Goal: Task Accomplishment & Management: Use online tool/utility

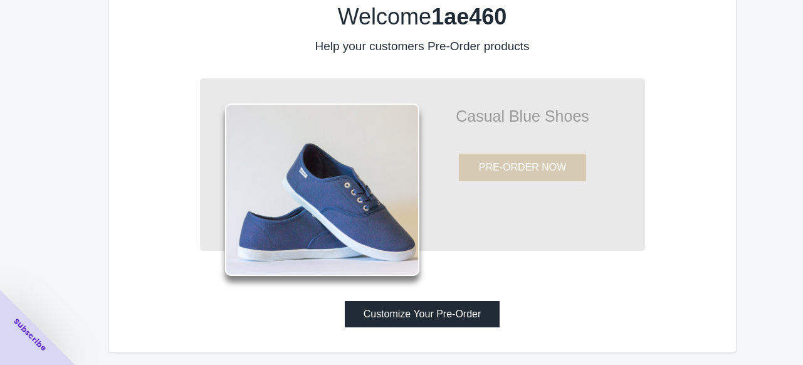
scroll to position [43, 0]
click at [397, 310] on button "Customize Your Pre-Order" at bounding box center [422, 314] width 155 height 26
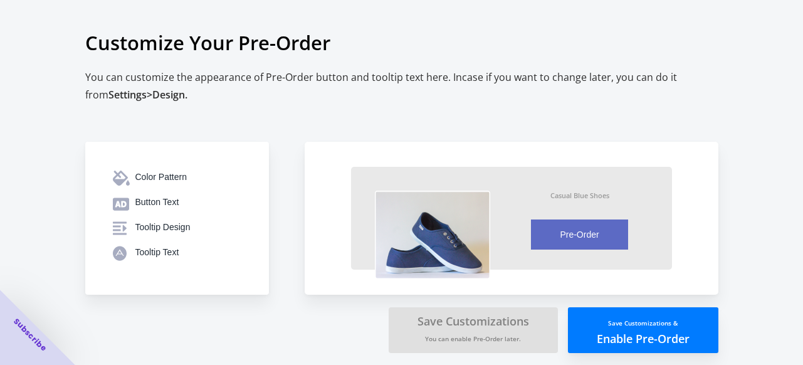
scroll to position [4, 0]
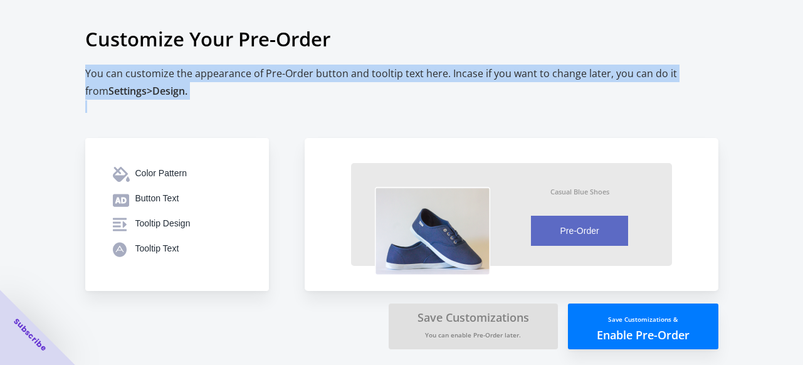
drag, startPoint x: 187, startPoint y: 87, endPoint x: 75, endPoint y: 66, distance: 114.0
click at [75, 66] on div "Customize Your Pre-Order You can customize the appearance of Pre-Order button a…" at bounding box center [401, 181] width 803 height 370
copy h2 "You can customize the appearance of Pre-Order button and tooltip text here. Inc…"
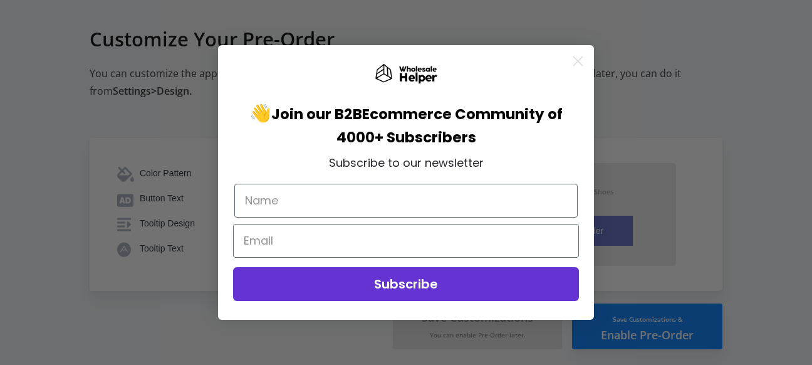
click at [582, 57] on icon "Close dialog" at bounding box center [578, 61] width 9 height 9
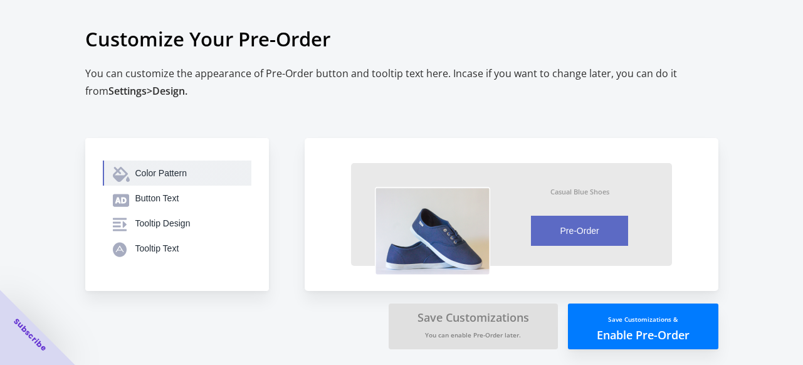
click at [164, 172] on div "Color Pattern" at bounding box center [188, 173] width 106 height 13
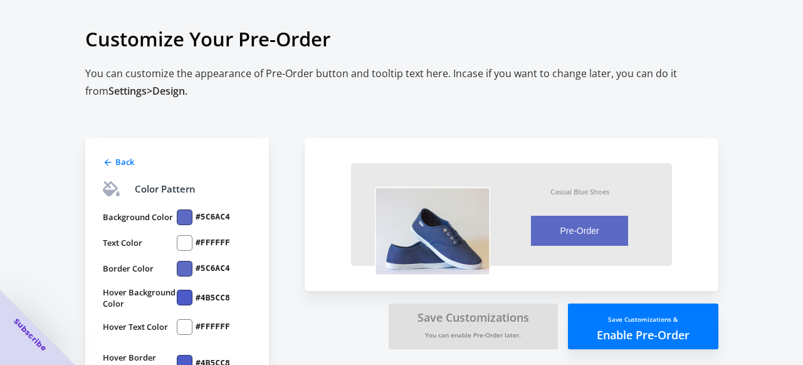
click at [188, 222] on div at bounding box center [185, 217] width 16 height 16
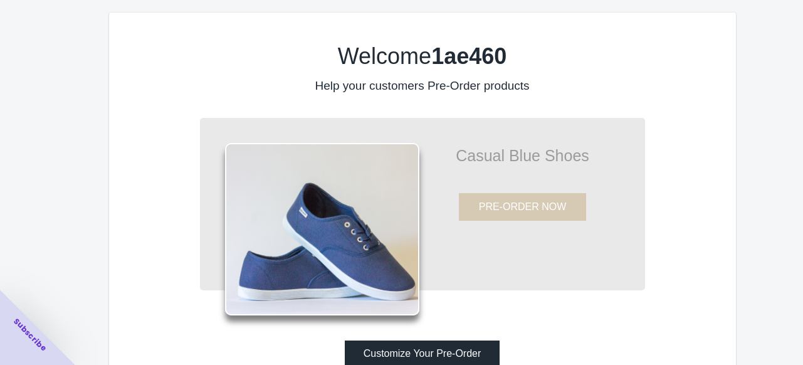
click at [498, 285] on div "Casual Blue Shoes PRE-ORDER NOW" at bounding box center [422, 204] width 445 height 172
click at [496, 152] on p "Casual Blue Shoes" at bounding box center [522, 155] width 207 height 13
click at [465, 60] on b "1ae460" at bounding box center [468, 56] width 75 height 26
drag, startPoint x: 459, startPoint y: 89, endPoint x: 759, endPoint y: 22, distance: 308.1
click at [462, 89] on label "Help your customers Pre-Order products" at bounding box center [422, 85] width 214 height 13
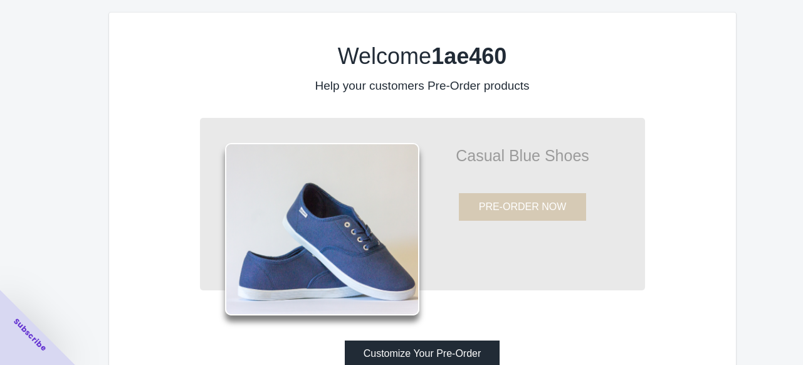
click at [732, 150] on div "Welcome 1ae460 Help your customers Pre-Order products Casual Blue Shoes PRE-ORD…" at bounding box center [422, 202] width 627 height 379
click at [787, 140] on div "Welcome 1ae460 Help your customers Pre-Order products Casual Blue Shoes PRE-ORD…" at bounding box center [401, 202] width 803 height 404
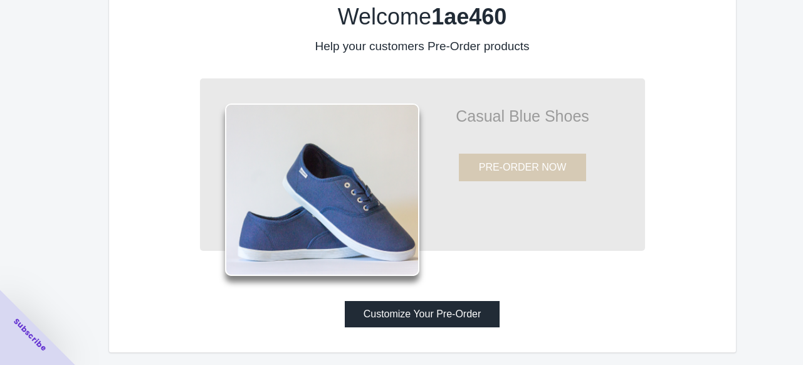
click at [419, 306] on button "Customize Your Pre-Order" at bounding box center [422, 314] width 155 height 26
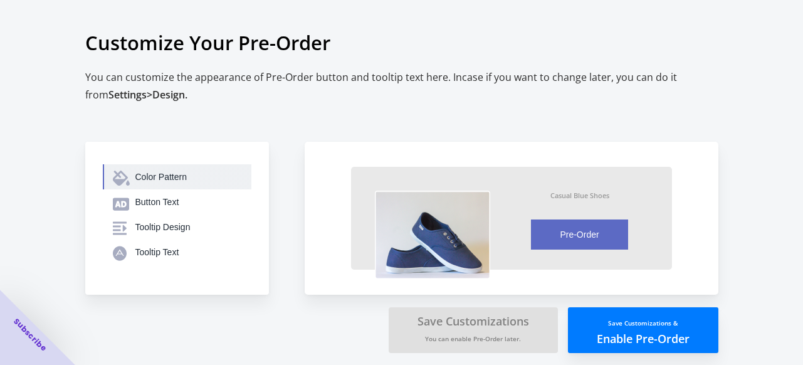
click at [145, 179] on div "Color Pattern" at bounding box center [188, 176] width 106 height 13
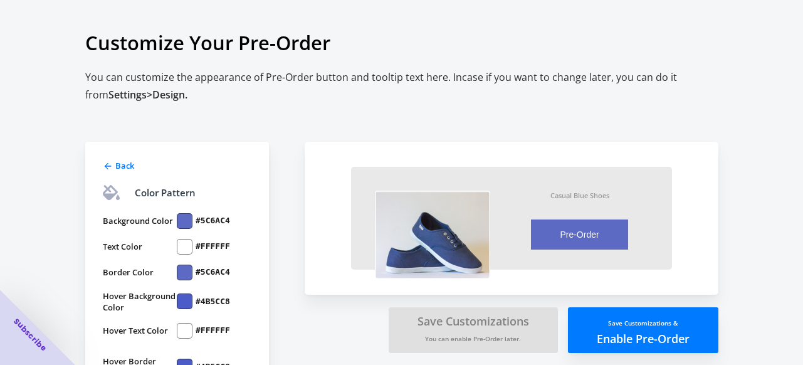
click at [203, 221] on label "#5C6AC4" at bounding box center [212, 220] width 34 height 11
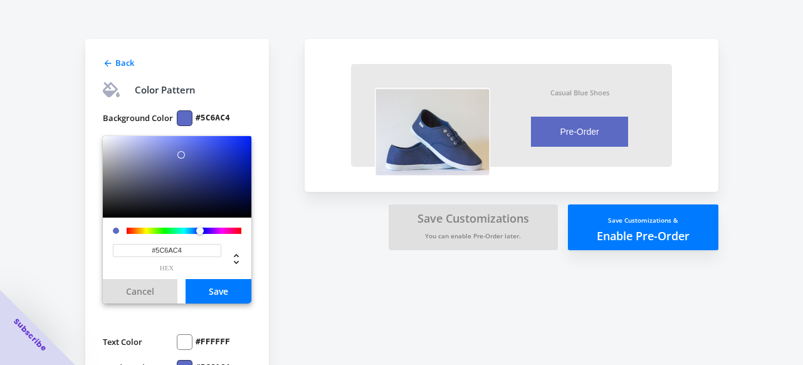
scroll to position [103, 0]
click at [152, 231] on div at bounding box center [184, 230] width 115 height 6
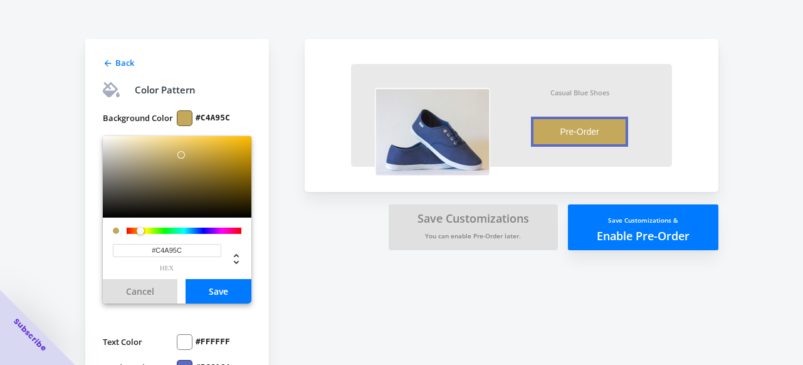
click at [140, 232] on div at bounding box center [184, 230] width 115 height 6
type input "#C49B5C"
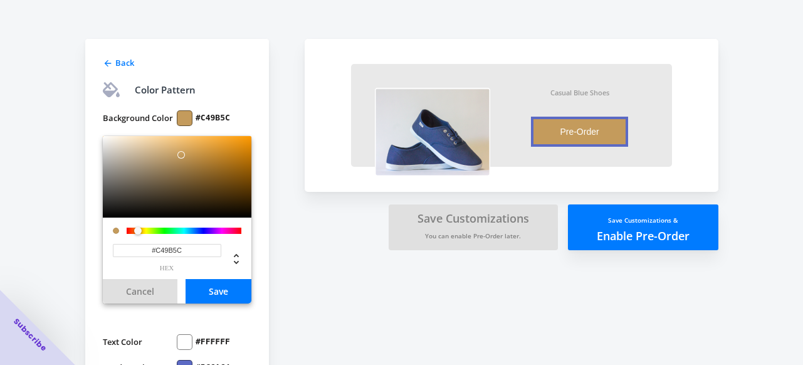
click at [138, 231] on div at bounding box center [138, 231] width 8 height 8
click at [257, 174] on div "Back Color Pattern Background Color #C49B5C #C49B5C hex Cancel Save Text Color …" at bounding box center [177, 262] width 184 height 447
click at [226, 296] on button "Save" at bounding box center [218, 291] width 66 height 24
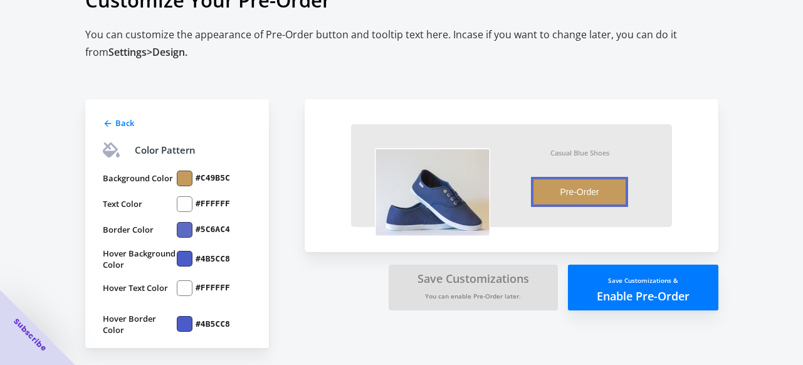
scroll to position [43, 0]
click at [179, 227] on div at bounding box center [185, 230] width 16 height 16
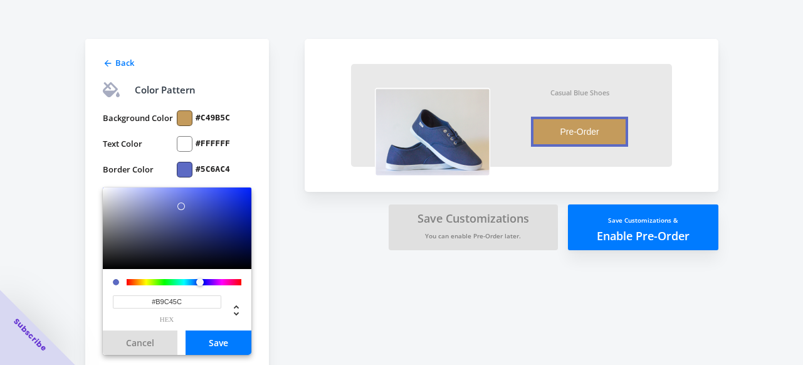
click at [147, 279] on div at bounding box center [184, 282] width 115 height 6
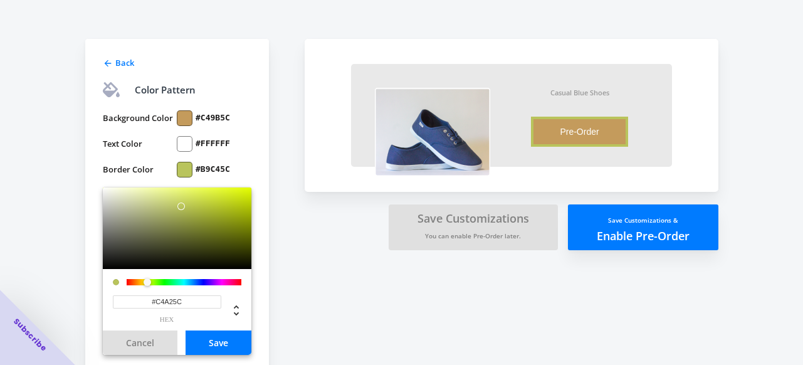
click at [139, 281] on div at bounding box center [184, 282] width 115 height 6
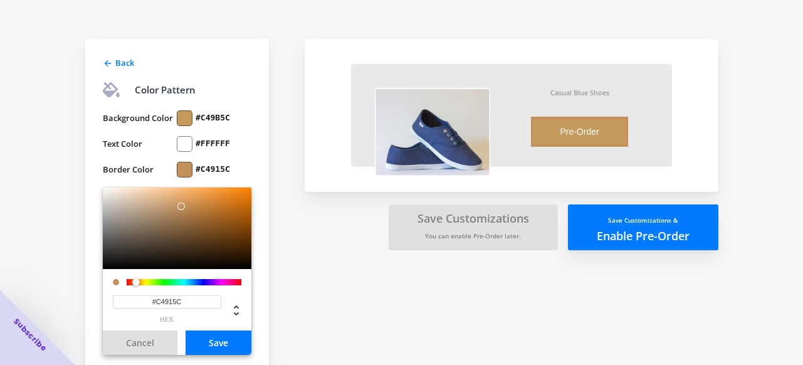
click at [136, 282] on div at bounding box center [136, 282] width 8 height 8
click at [139, 279] on div at bounding box center [140, 283] width 8 height 8
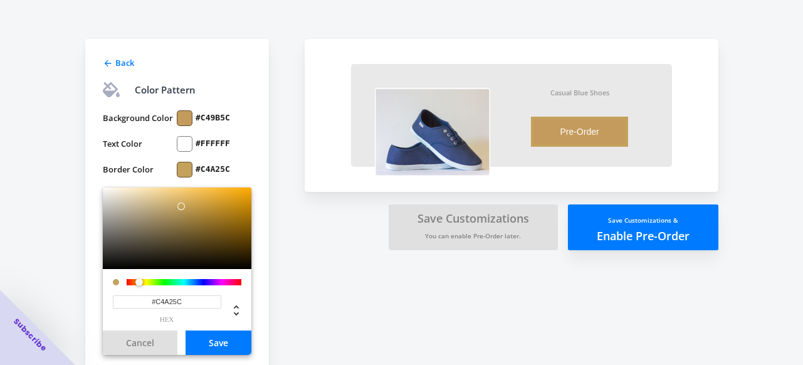
click at [191, 298] on input "#C4A25C" at bounding box center [167, 301] width 108 height 13
type input "#C49B5C"
click at [222, 350] on button "Save" at bounding box center [218, 342] width 66 height 24
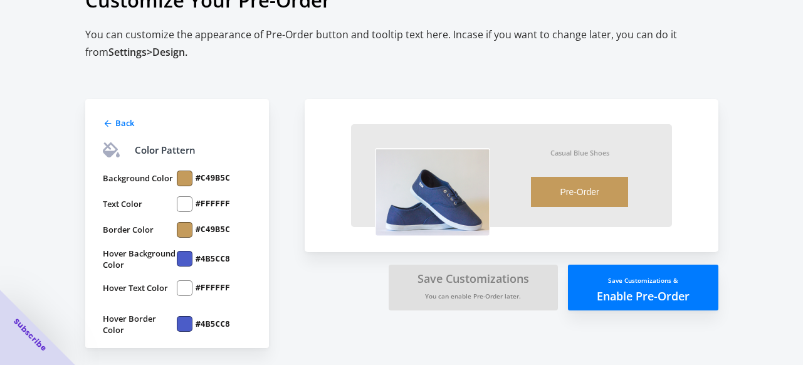
click at [209, 259] on label "#4B5CC8" at bounding box center [212, 258] width 34 height 11
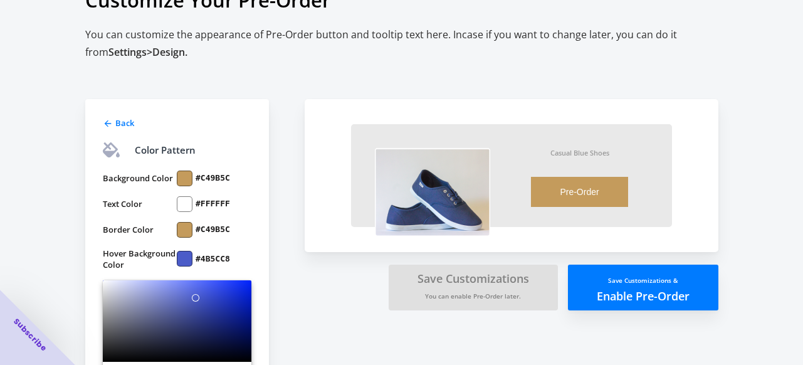
scroll to position [103, 0]
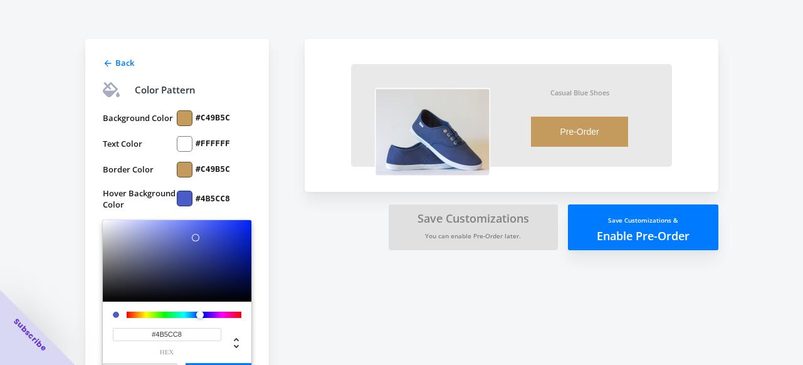
drag, startPoint x: 189, startPoint y: 335, endPoint x: 164, endPoint y: 335, distance: 25.1
click at [164, 335] on input "#4B5CC8" at bounding box center [167, 334] width 108 height 13
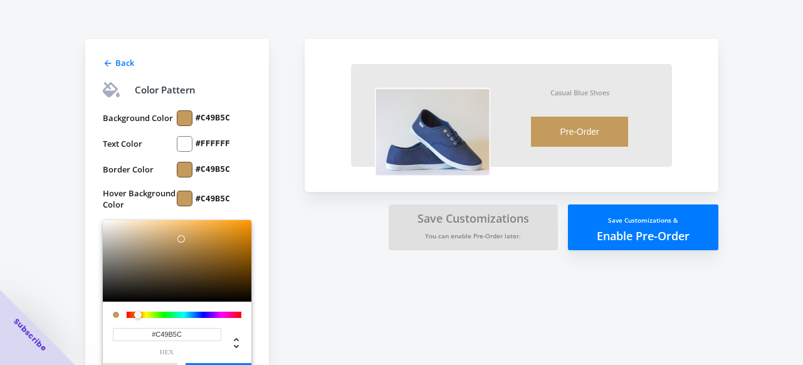
type input "#C49B5C"
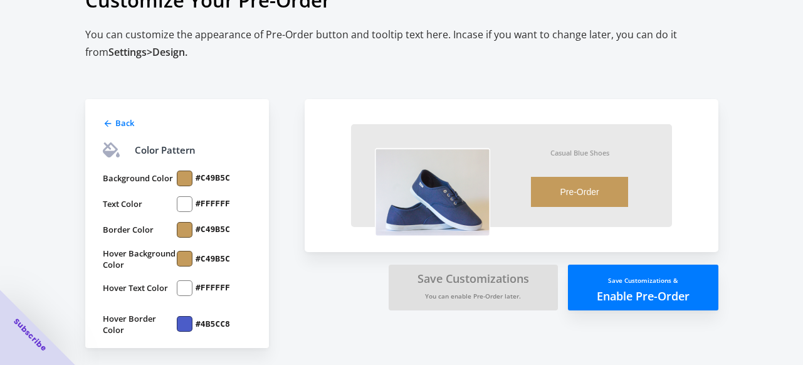
click at [201, 325] on label "#4B5CC8" at bounding box center [212, 323] width 34 height 11
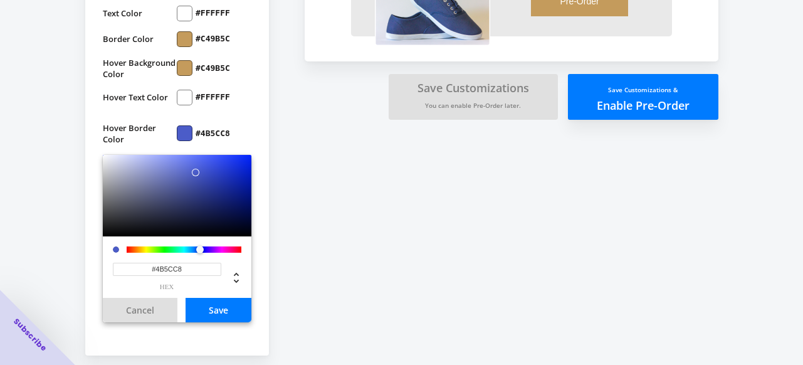
scroll to position [241, 0]
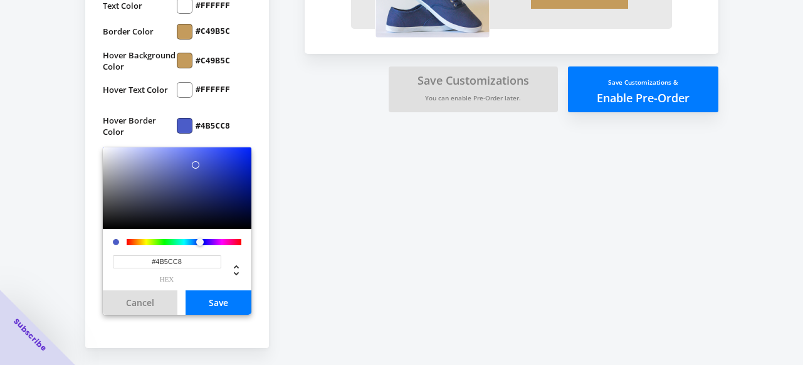
click at [194, 258] on input "#4B5CC8" at bounding box center [167, 261] width 108 height 13
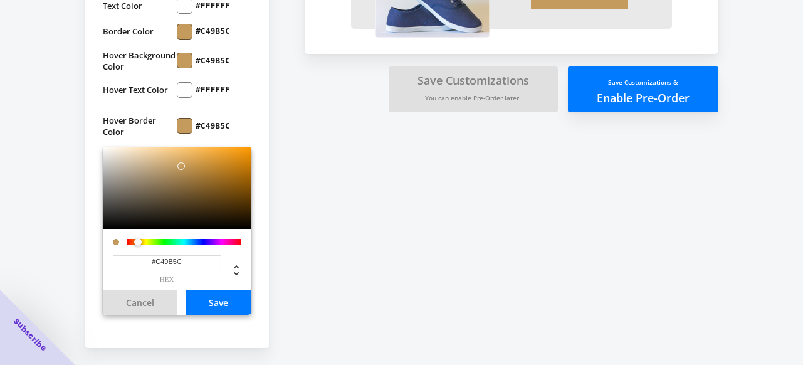
type input "#C49B5C"
click at [233, 306] on button "Save" at bounding box center [218, 302] width 66 height 24
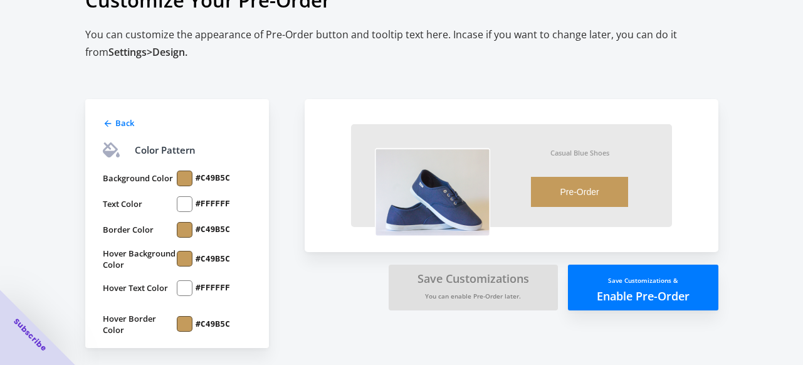
scroll to position [43, 0]
click at [710, 196] on div "Casual Blue Shoes Pre-Order Item will be fulfilled as soon as it becomes availa…" at bounding box center [512, 175] width 414 height 153
click at [115, 123] on span "Back" at bounding box center [124, 122] width 19 height 11
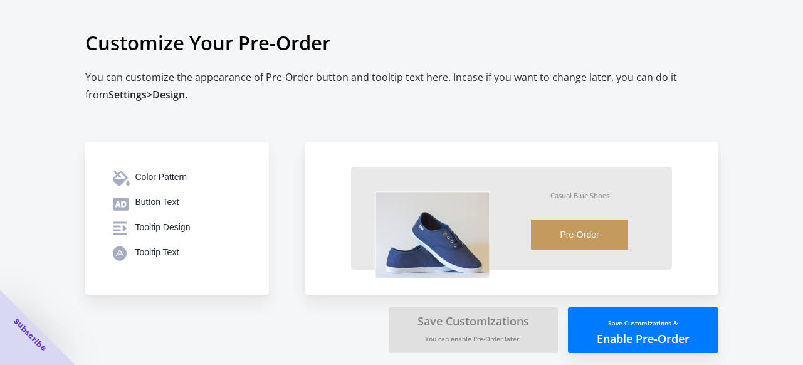
scroll to position [4, 0]
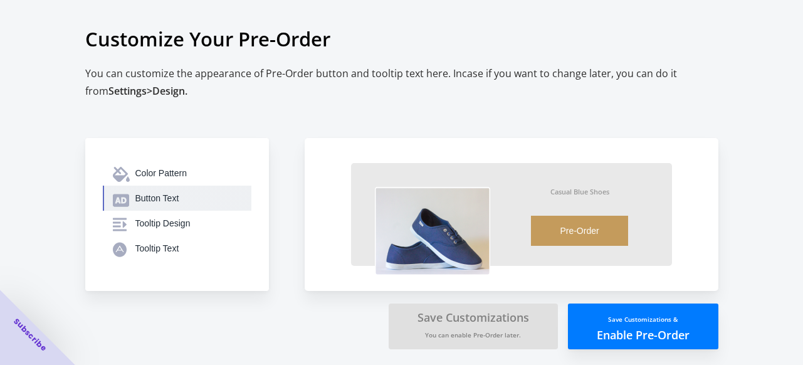
click at [165, 197] on div "Button Text" at bounding box center [188, 198] width 106 height 13
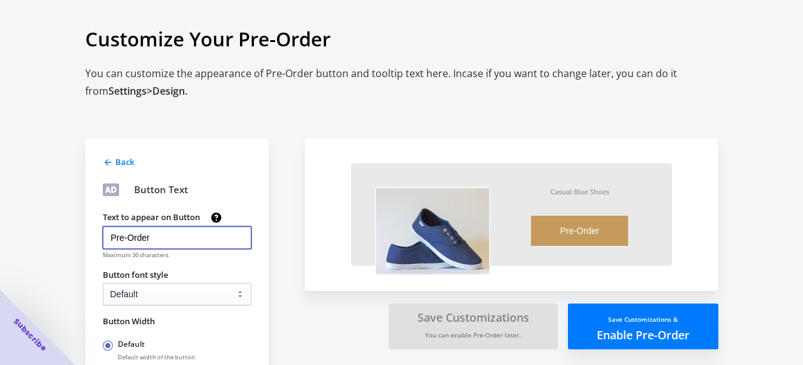
drag, startPoint x: 162, startPoint y: 235, endPoint x: 13, endPoint y: 221, distance: 149.8
click at [13, 221] on div "Customize Your Pre-Order You can customize the appearance of Pre-Order button a…" at bounding box center [401, 271] width 803 height 551
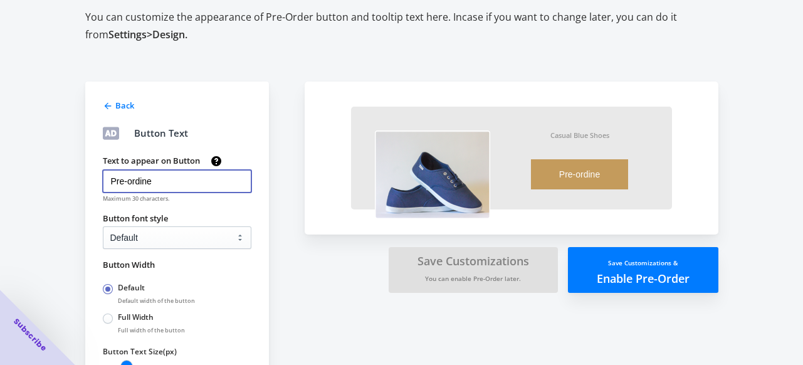
scroll to position [70, 0]
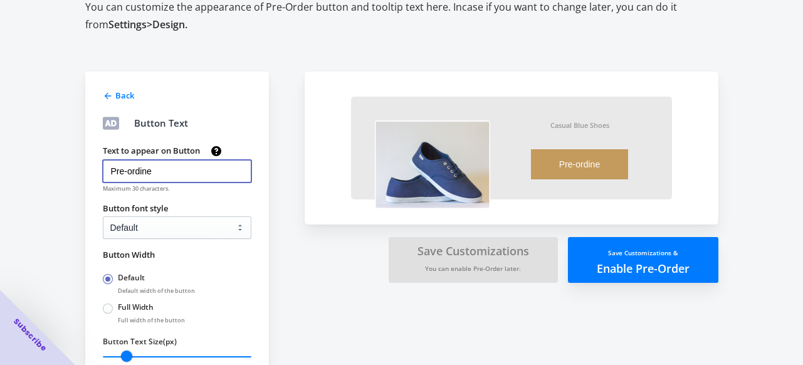
type input "Pre-ordine"
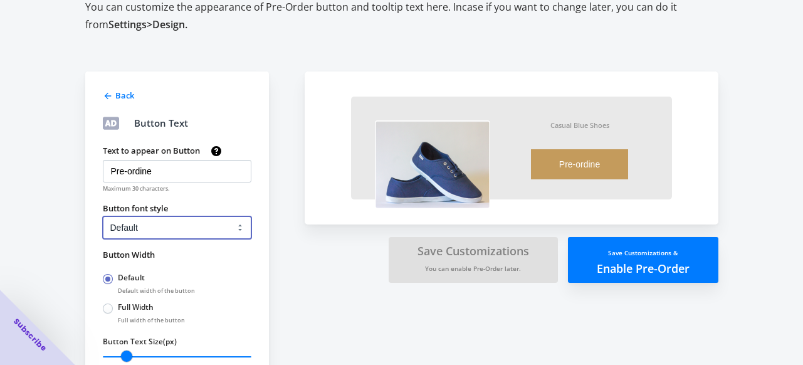
click at [234, 225] on select "Default Arial Times New Roman Courier Sans Serif" at bounding box center [177, 227] width 148 height 23
click at [103, 216] on select "Default Arial Times New Roman Courier Sans Serif" at bounding box center [177, 227] width 148 height 23
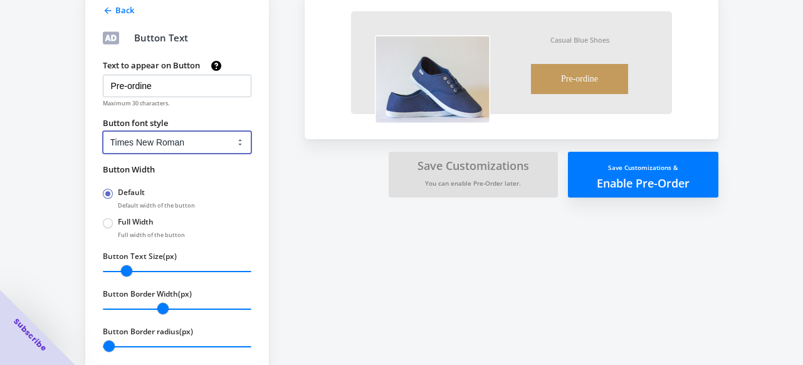
scroll to position [155, 0]
click at [213, 145] on select "Default Arial Times New Roman Courier Sans Serif" at bounding box center [177, 142] width 148 height 23
click at [103, 131] on select "Default Arial Times New Roman Courier Sans Serif" at bounding box center [177, 142] width 148 height 23
click at [199, 142] on select "Default Arial Times New Roman Courier Sans Serif" at bounding box center [177, 142] width 148 height 23
click at [103, 131] on select "Default Arial Times New Roman Courier Sans Serif" at bounding box center [177, 142] width 148 height 23
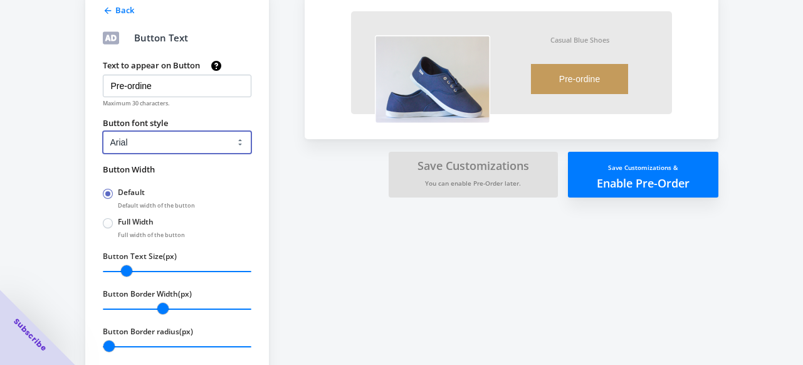
click at [175, 138] on select "Default Arial Times New Roman Courier Sans Serif" at bounding box center [177, 142] width 148 height 23
click at [103, 131] on select "Default Arial Times New Roman Courier Sans Serif" at bounding box center [177, 142] width 148 height 23
click at [180, 140] on select "Default Arial Times New Roman Courier Sans Serif" at bounding box center [177, 142] width 148 height 23
select select "2"
click at [103, 131] on select "Default Arial Times New Roman Courier Sans Serif" at bounding box center [177, 142] width 148 height 23
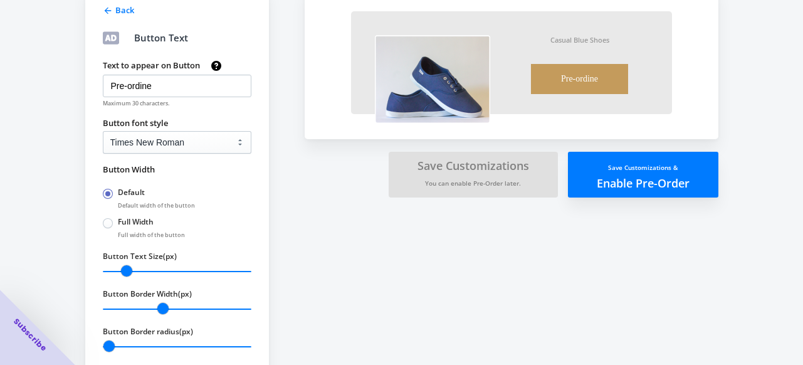
click at [118, 227] on span "Full Width" at bounding box center [136, 222] width 36 height 11
click at [107, 221] on input "Full Width" at bounding box center [106, 220] width 1 height 1
radio input "true"
radio input "false"
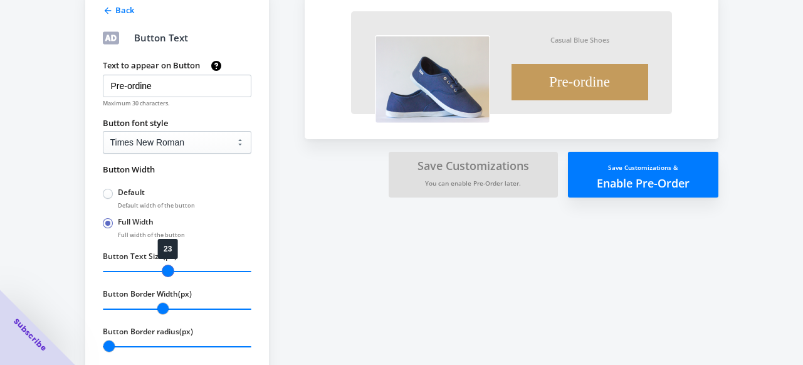
drag, startPoint x: 130, startPoint y: 268, endPoint x: 165, endPoint y: 266, distance: 35.1
type input "23"
click at [165, 266] on input "Button Text Size(px)" at bounding box center [177, 271] width 148 height 16
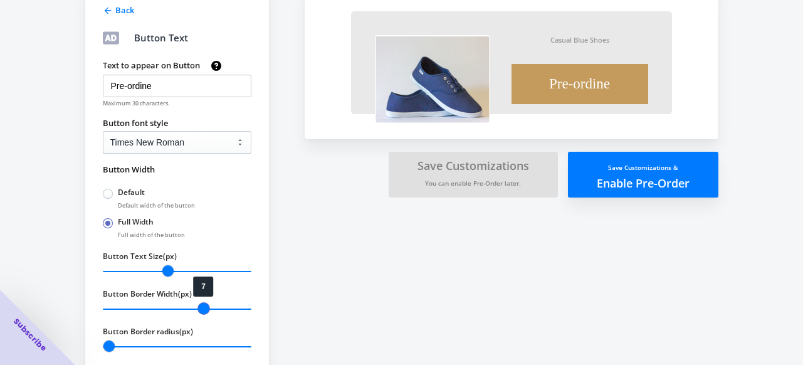
drag, startPoint x: 166, startPoint y: 301, endPoint x: 206, endPoint y: 304, distance: 39.6
type input "7"
click at [206, 304] on input "Button Border Width(px)" at bounding box center [177, 309] width 148 height 16
drag, startPoint x: 108, startPoint y: 346, endPoint x: 256, endPoint y: 348, distance: 147.3
type input "20"
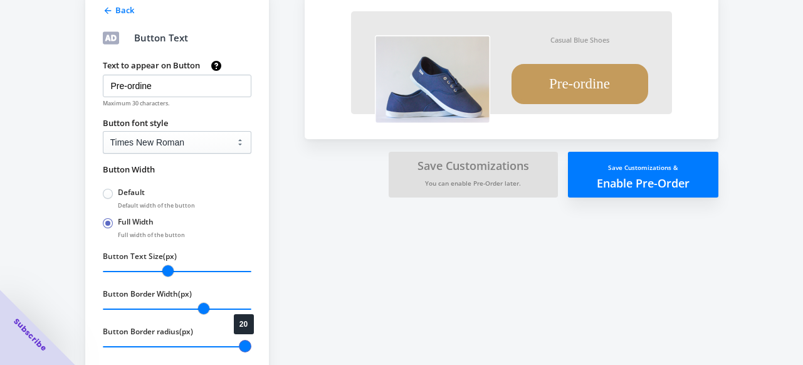
click at [251, 348] on input "Button Border radius(px)" at bounding box center [177, 346] width 148 height 16
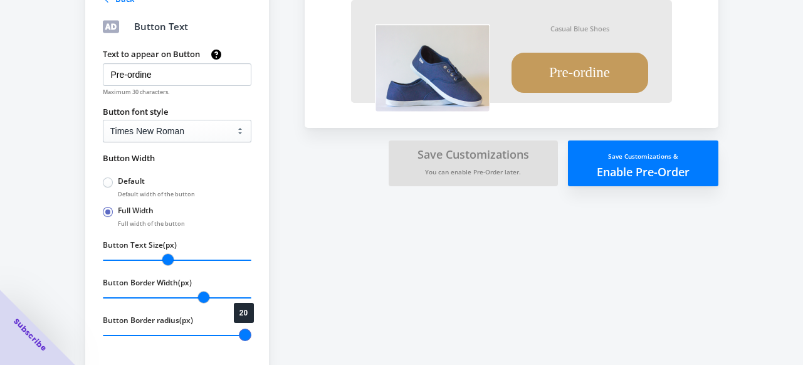
scroll to position [185, 0]
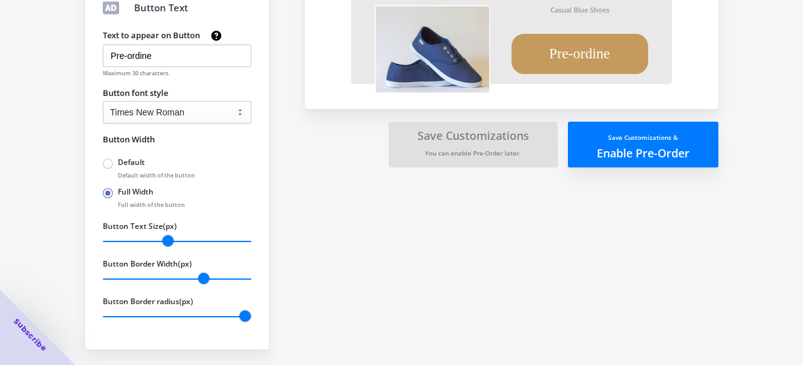
click at [763, 179] on div "Customize Your Pre-Order You can customize the appearance of Pre-Order button a…" at bounding box center [401, 90] width 803 height 551
click at [798, 175] on div "Customize Your Pre-Order You can customize the appearance of Pre-Order button a…" at bounding box center [401, 90] width 803 height 551
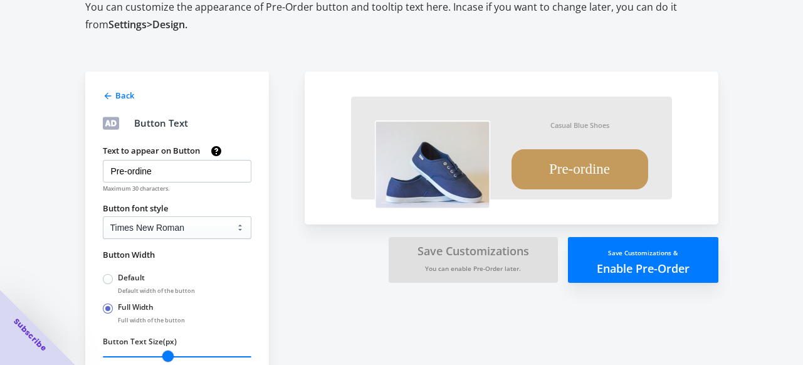
scroll to position [70, 0]
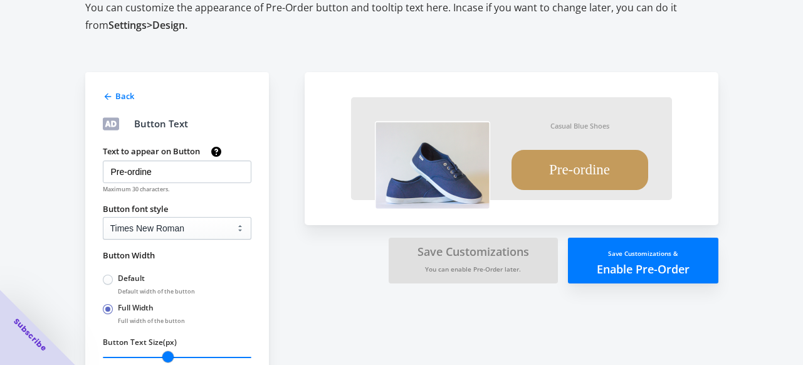
click at [108, 97] on icon at bounding box center [107, 96] width 7 height 7
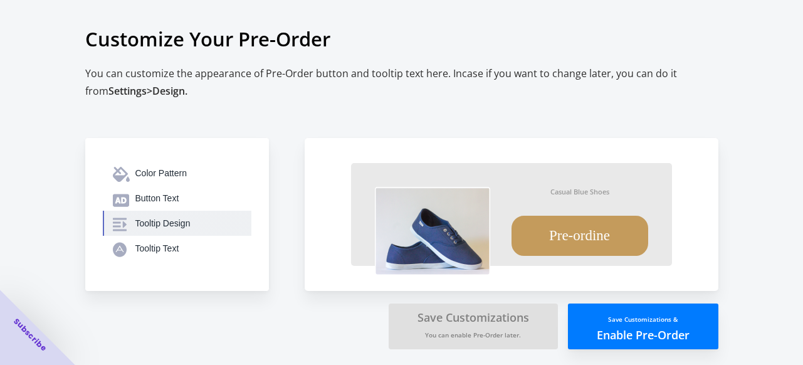
click at [154, 217] on div "Tooltip Design" at bounding box center [188, 223] width 106 height 13
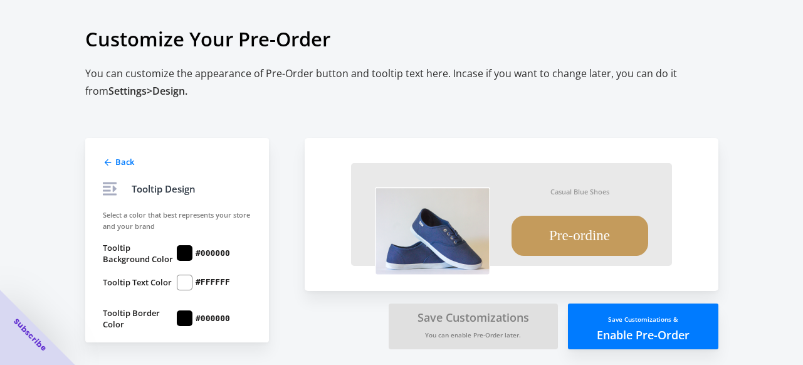
click at [103, 159] on icon at bounding box center [108, 162] width 10 height 10
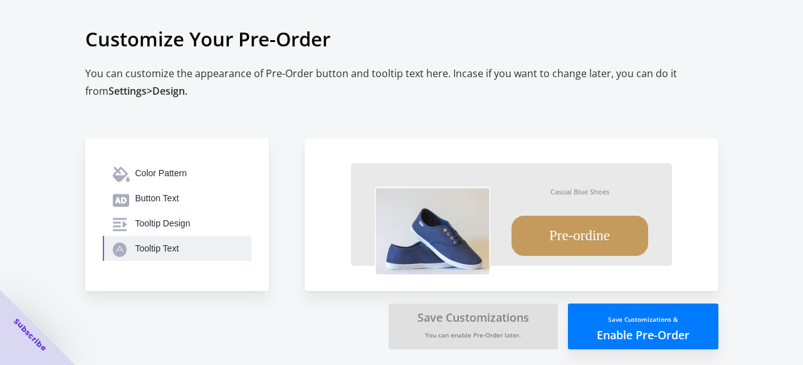
click at [143, 250] on div "Tooltip Text" at bounding box center [188, 248] width 106 height 13
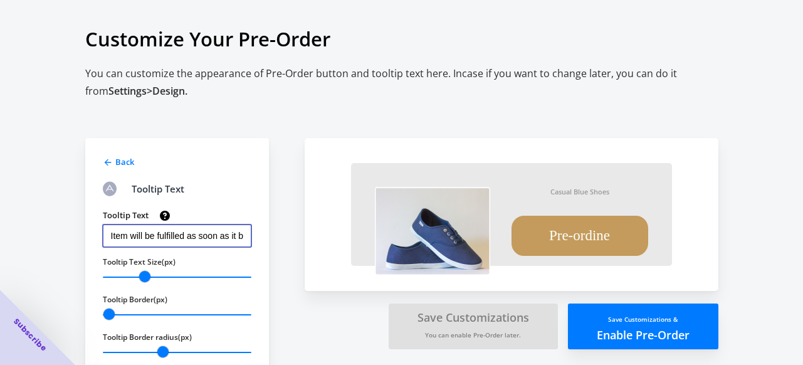
click at [204, 236] on input "Item will be fulfilled as soon as it becomes available" at bounding box center [177, 235] width 148 height 23
drag, startPoint x: 246, startPoint y: 239, endPoint x: 118, endPoint y: 234, distance: 127.9
click at [118, 234] on input "Item will be fulfilled as soon as it becomes available" at bounding box center [177, 235] width 148 height 23
drag, startPoint x: 104, startPoint y: 232, endPoint x: 301, endPoint y: 223, distance: 197.6
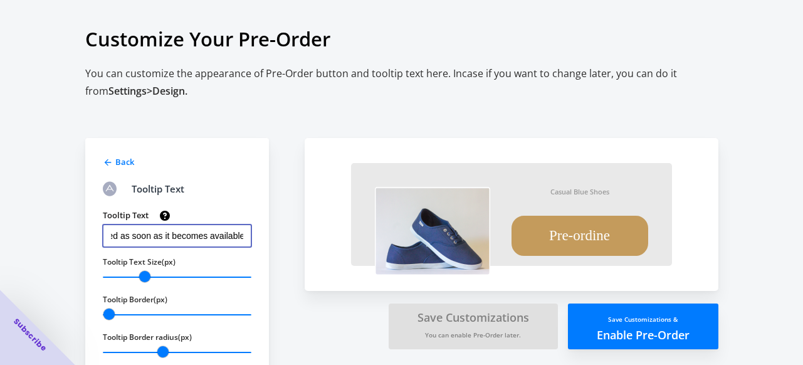
click at [301, 223] on div "Back Tooltip Text Tooltip Text Item will be fulfilled as soon as it becomes ava…" at bounding box center [395, 236] width 645 height 297
type input "L'articolo verrà evaso non appena [PERSON_NAME] disponibile"
click at [768, 157] on div "Customize Your Pre-Order You can customize the appearance of Pre-Order button a…" at bounding box center [401, 198] width 803 height 405
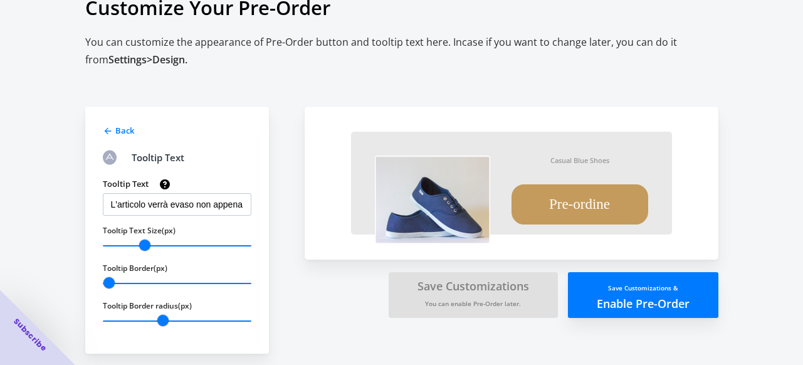
scroll to position [41, 0]
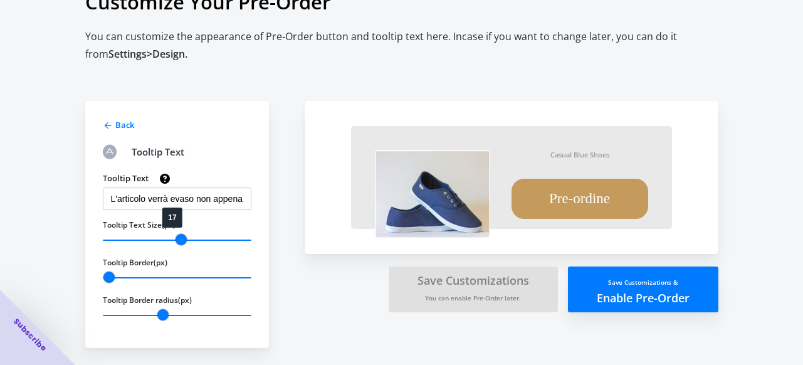
drag, startPoint x: 144, startPoint y: 240, endPoint x: 181, endPoint y: 239, distance: 37.0
click at [180, 239] on input "Tooltip Text Size(px)" at bounding box center [177, 240] width 148 height 16
drag, startPoint x: 182, startPoint y: 239, endPoint x: 158, endPoint y: 241, distance: 23.9
type input "16"
click at [158, 241] on input "Tooltip Text Size(px)" at bounding box center [177, 240] width 148 height 16
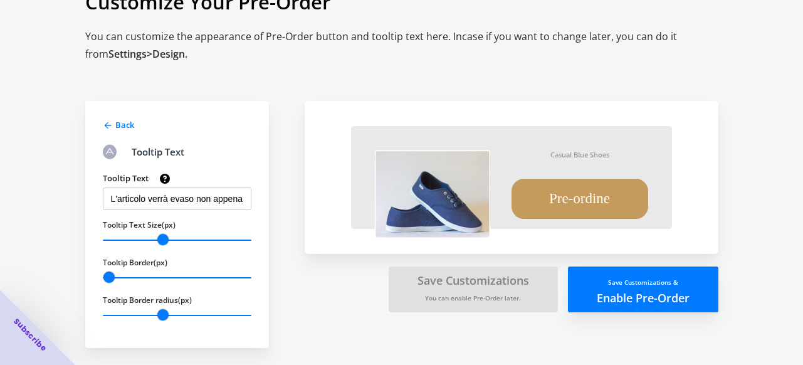
click at [122, 123] on span "Back" at bounding box center [124, 124] width 19 height 11
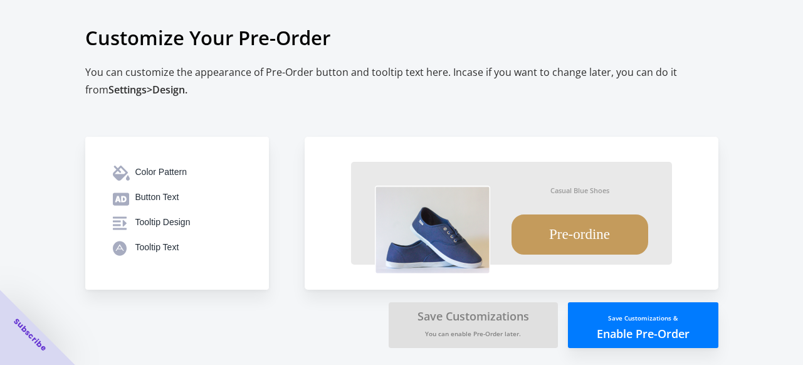
scroll to position [4, 0]
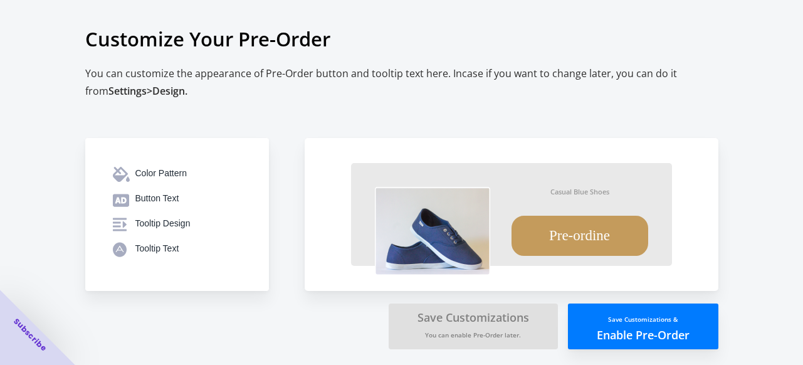
click at [627, 318] on small "Save Customizations &" at bounding box center [643, 319] width 70 height 9
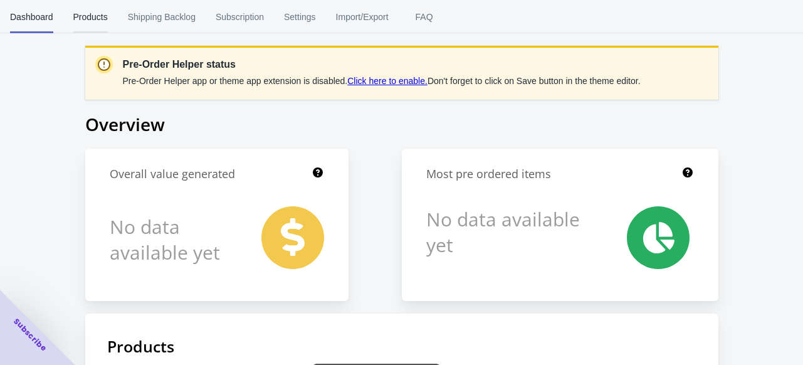
click at [73, 18] on span "Products" at bounding box center [90, 17] width 34 height 33
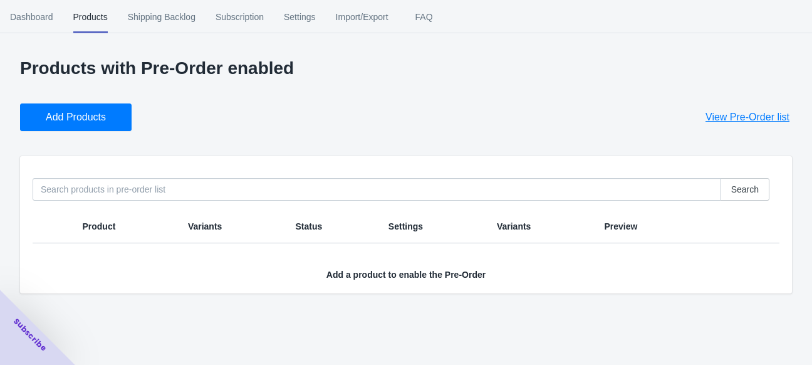
click at [175, 26] on span "Shipping Backlog" at bounding box center [162, 17] width 68 height 33
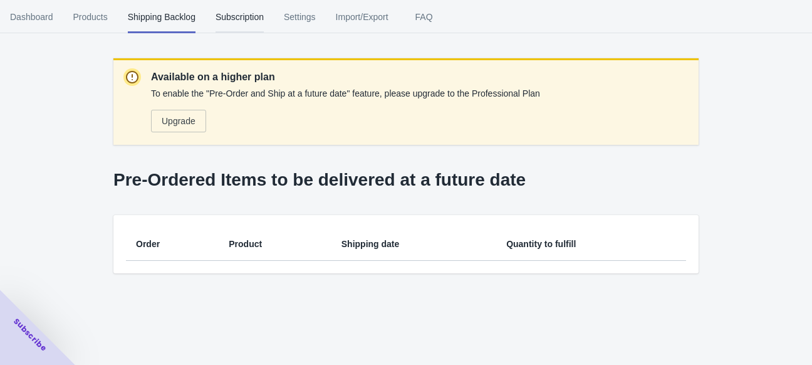
click at [237, 12] on span "Subscription" at bounding box center [240, 17] width 48 height 33
